Goal: Task Accomplishment & Management: Manage account settings

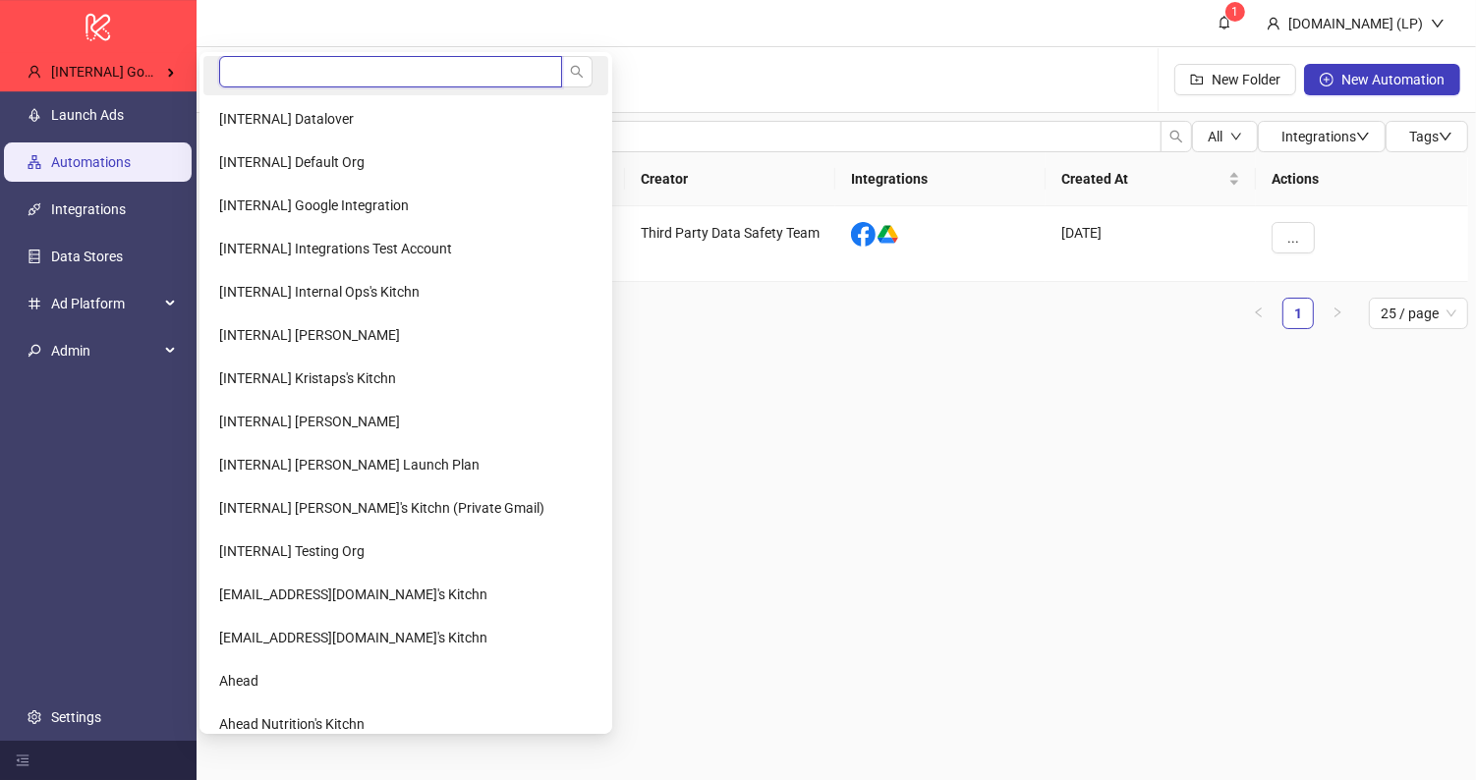
click at [323, 66] on input "search" at bounding box center [390, 71] width 343 height 31
type input "*******"
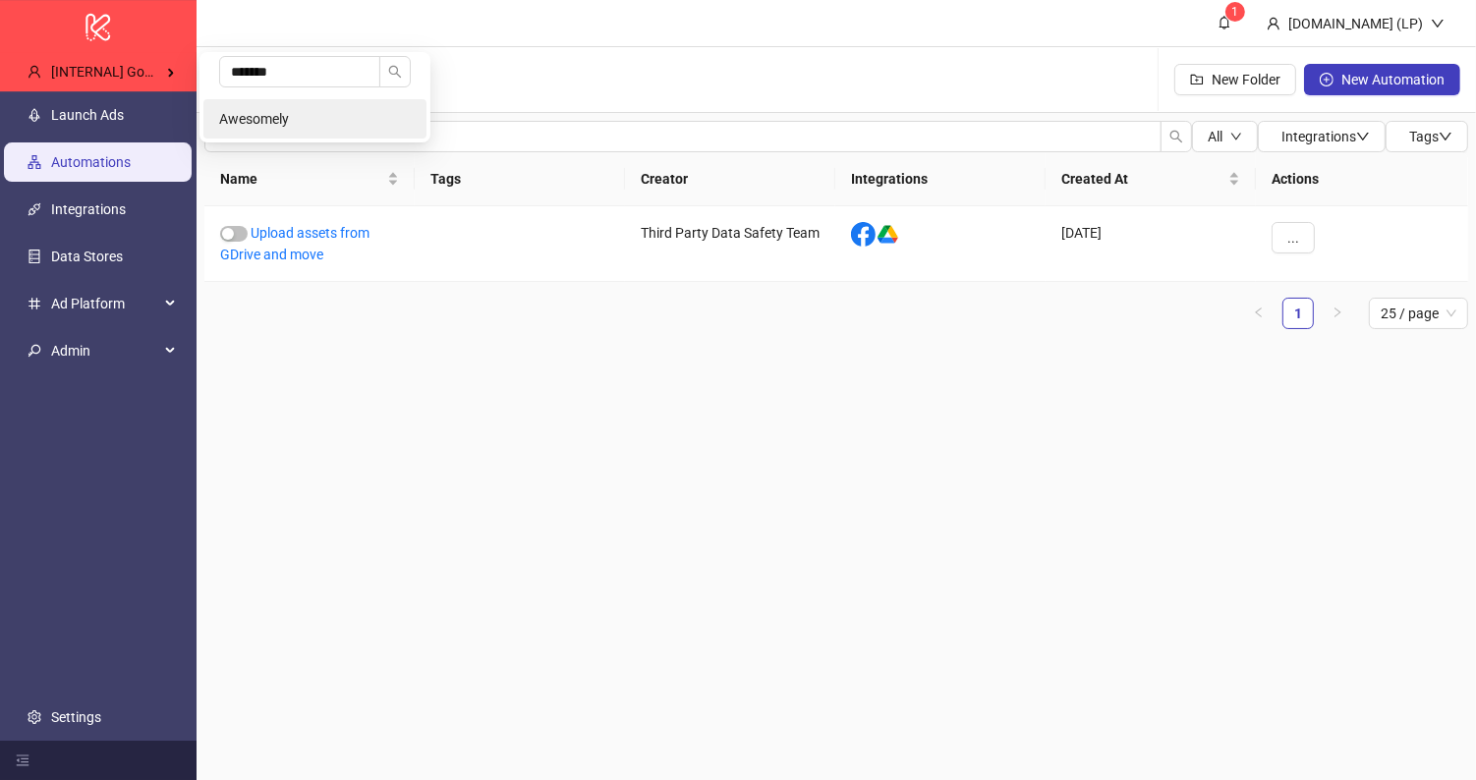
click at [270, 107] on li "Awesomely" at bounding box center [314, 118] width 223 height 39
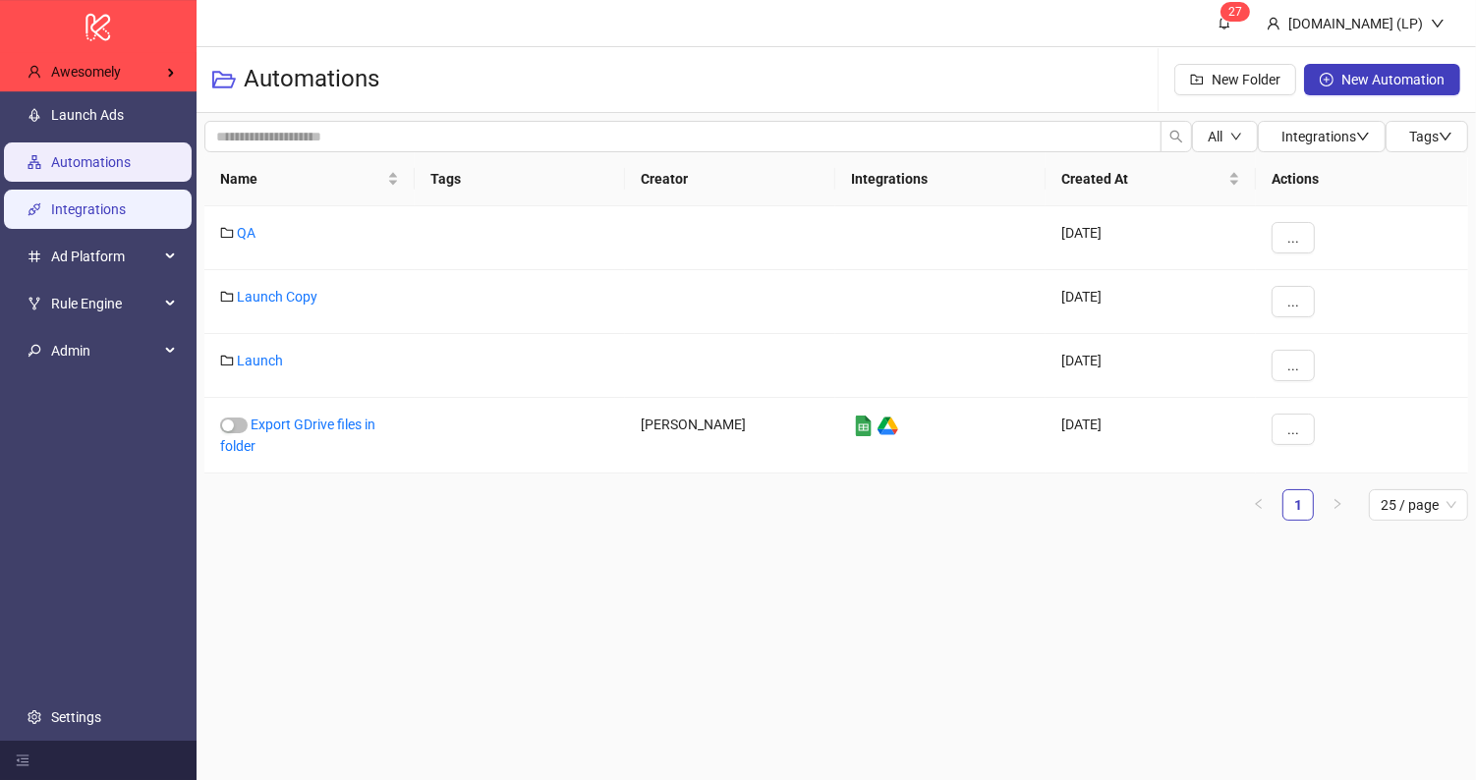
click at [114, 201] on link "Integrations" at bounding box center [88, 209] width 75 height 16
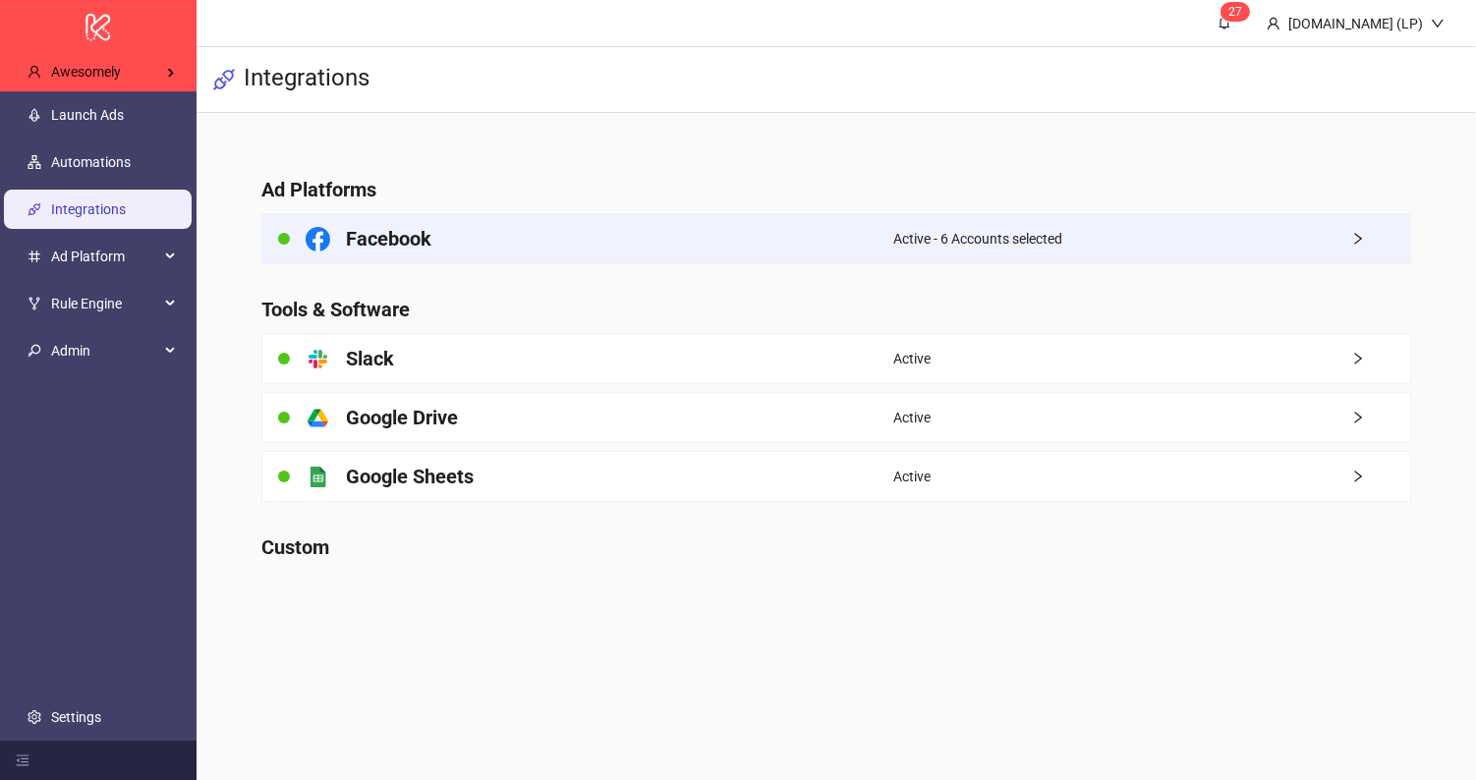
click at [535, 252] on div "Facebook" at bounding box center [577, 238] width 631 height 49
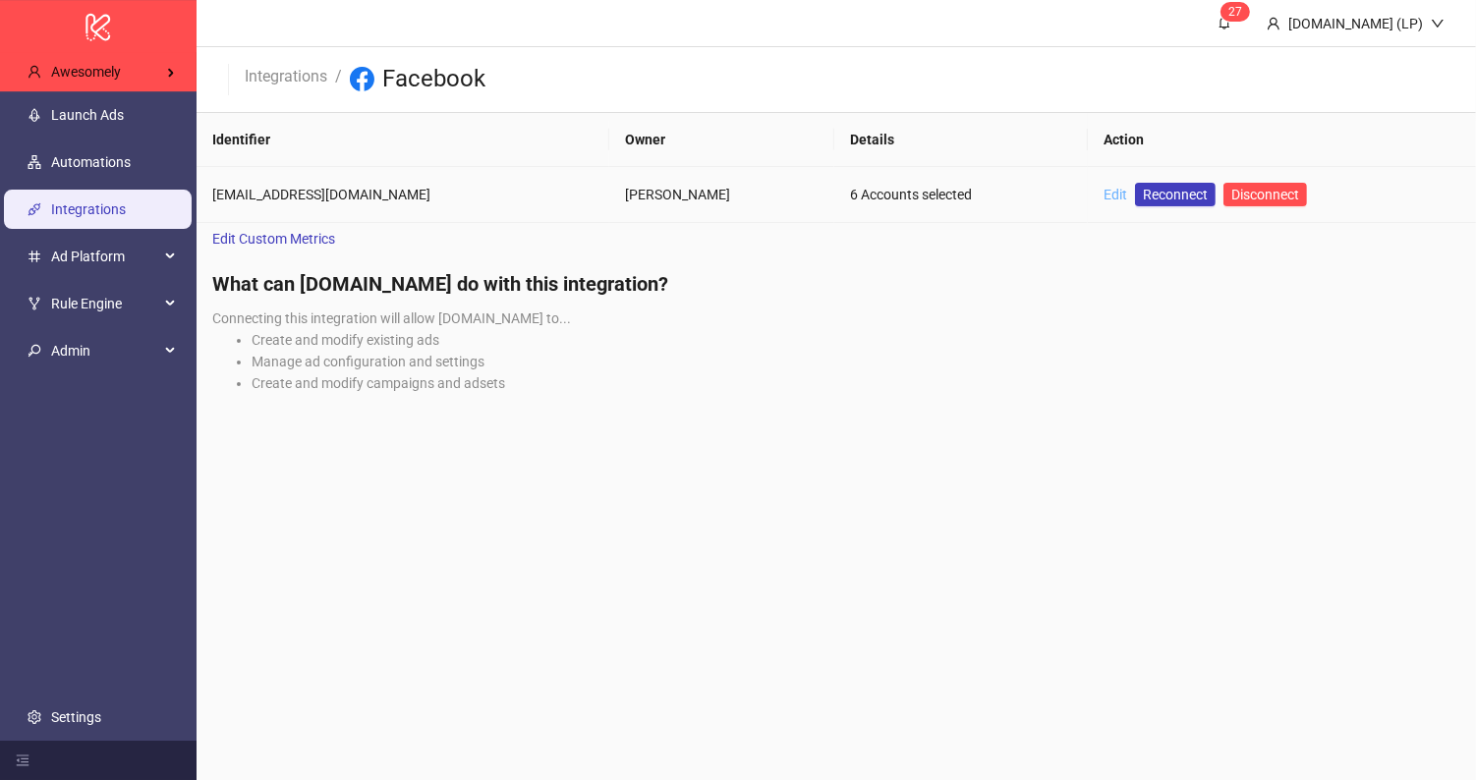
click at [1103, 197] on link "Edit" at bounding box center [1115, 195] width 24 height 16
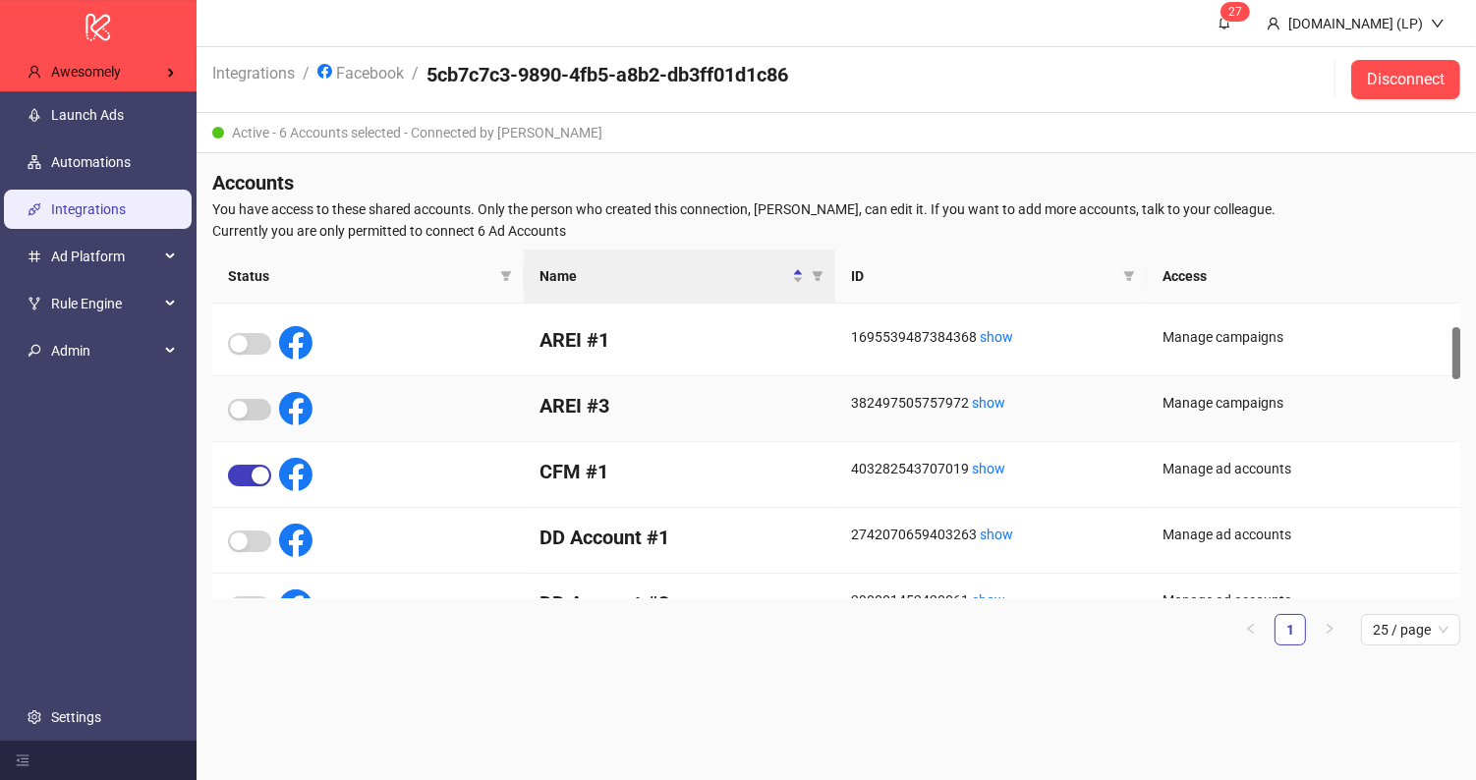
scroll to position [148, 0]
